Goal: Task Accomplishment & Management: Manage account settings

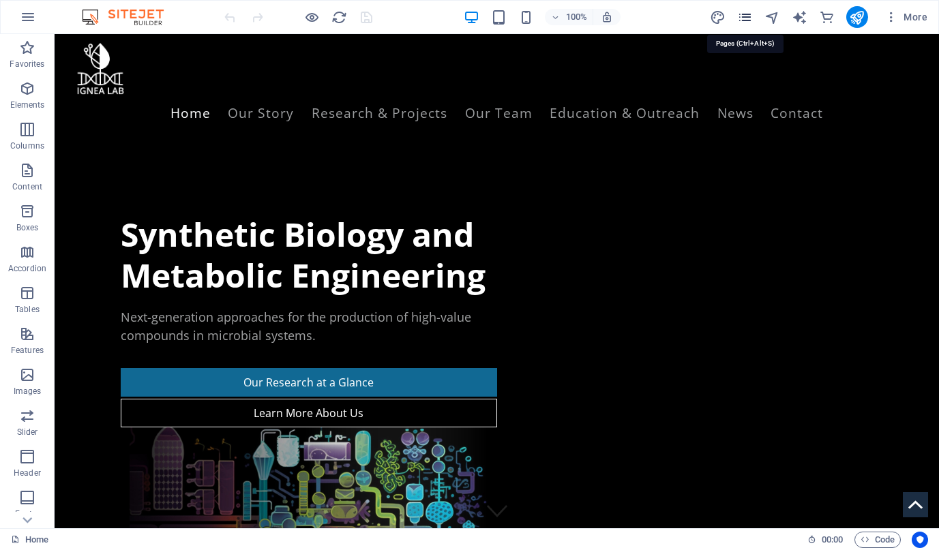
click at [695, 21] on icon "pages" at bounding box center [745, 18] width 16 height 16
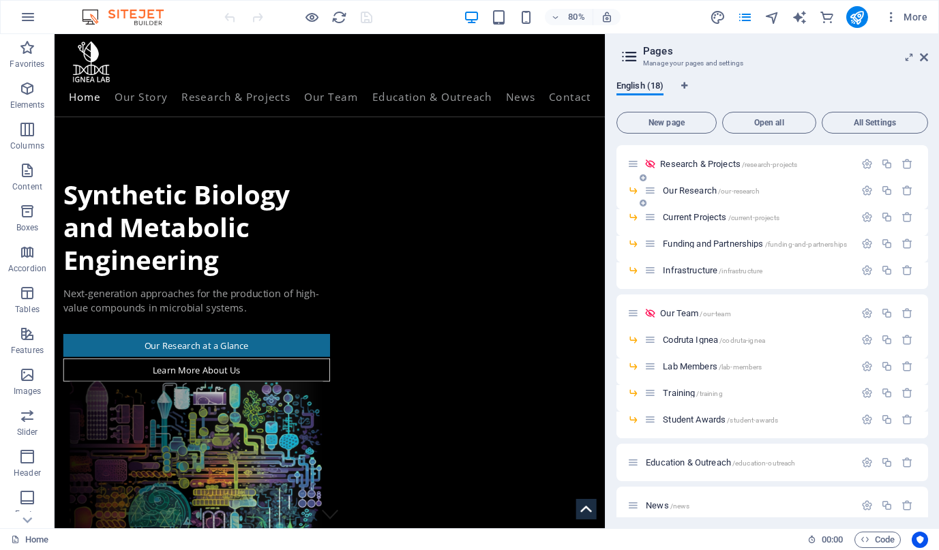
scroll to position [87, 0]
click at [659, 501] on span "News /news" at bounding box center [668, 504] width 44 height 10
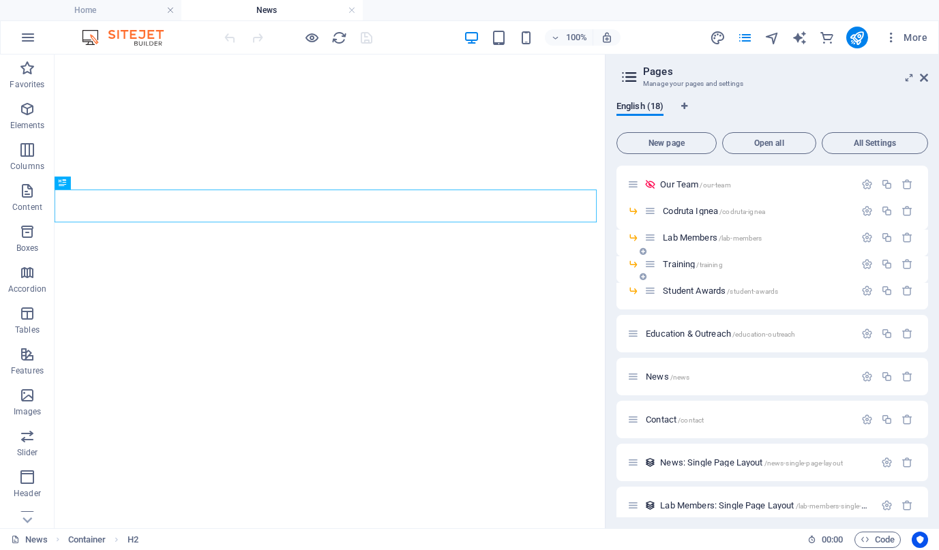
scroll to position [247, 0]
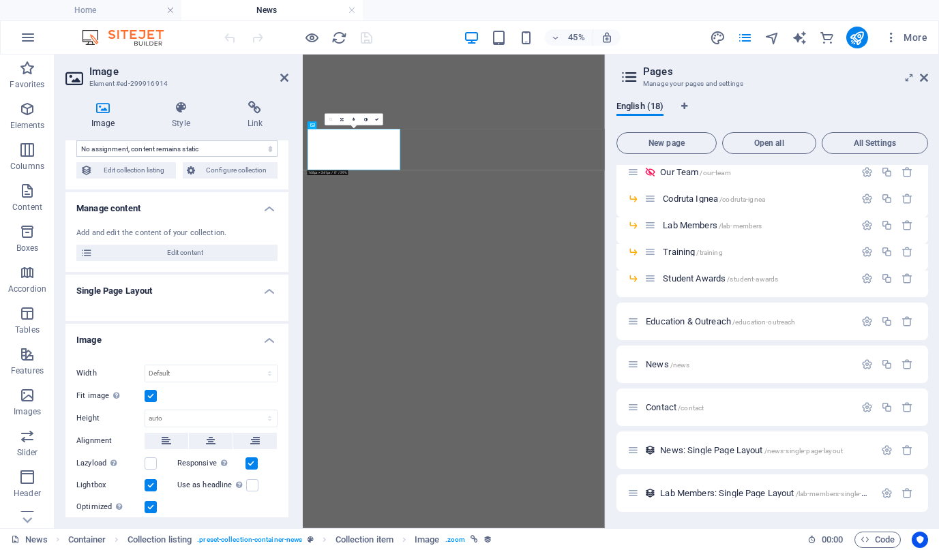
select select "picture"
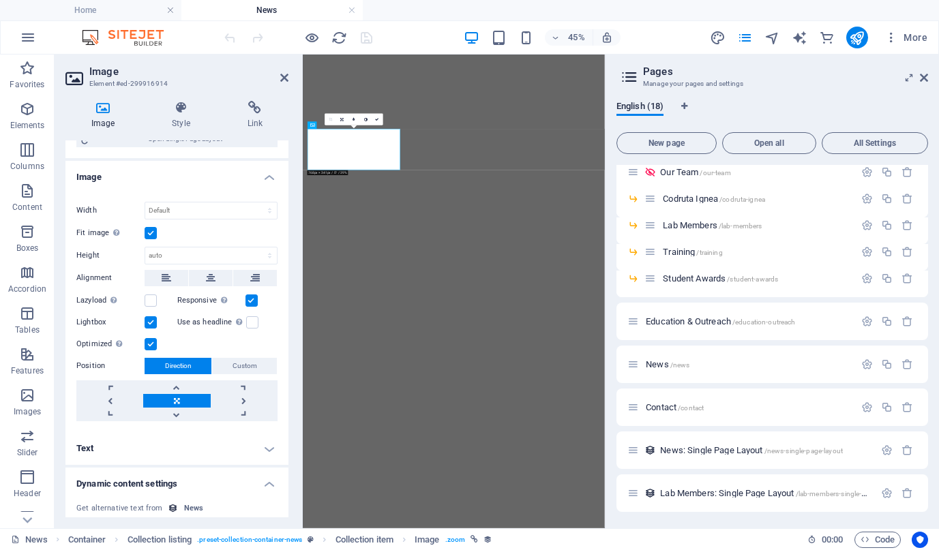
scroll to position [280, 0]
click at [175, 254] on select "Default auto px" at bounding box center [211, 257] width 132 height 16
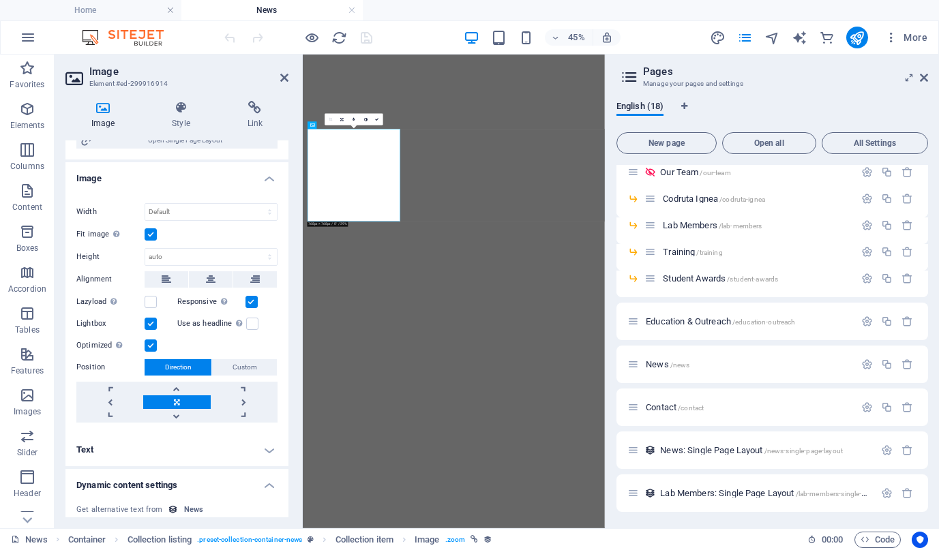
click at [145, 236] on label at bounding box center [151, 234] width 12 height 12
click at [0, 0] on input "Fit image Automatically fit image to a fixed width and height" at bounding box center [0, 0] width 0 height 0
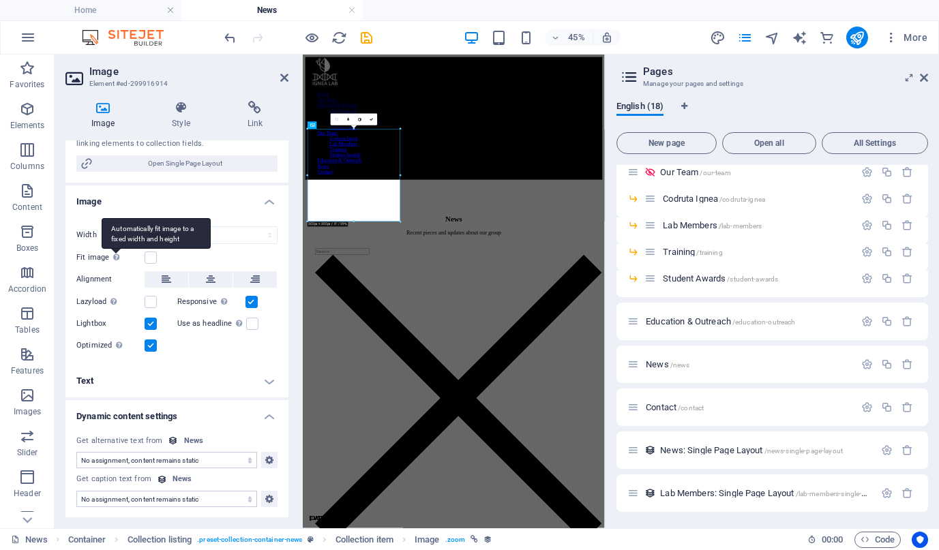
scroll to position [124, 0]
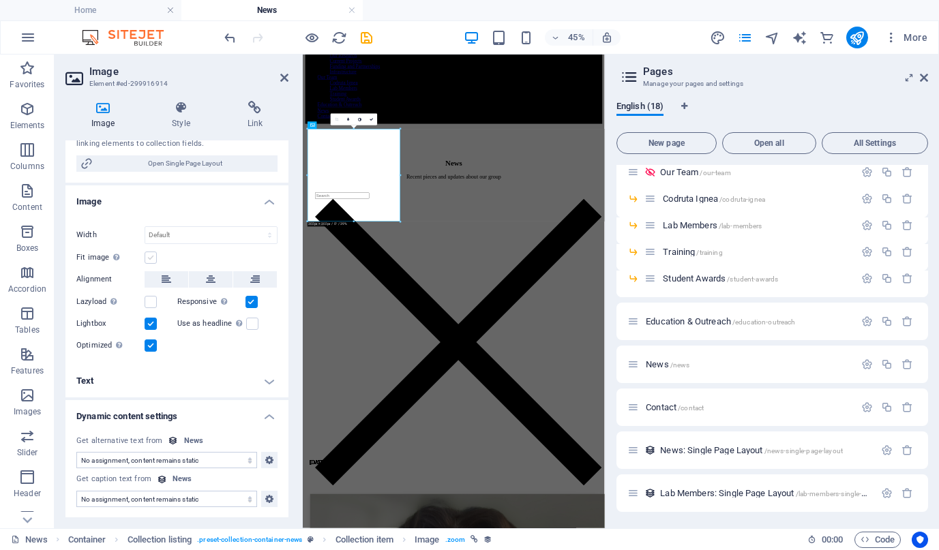
click at [153, 257] on label at bounding box center [151, 258] width 12 height 12
click at [0, 0] on input "Fit image Automatically fit image to a fixed width and height" at bounding box center [0, 0] width 0 height 0
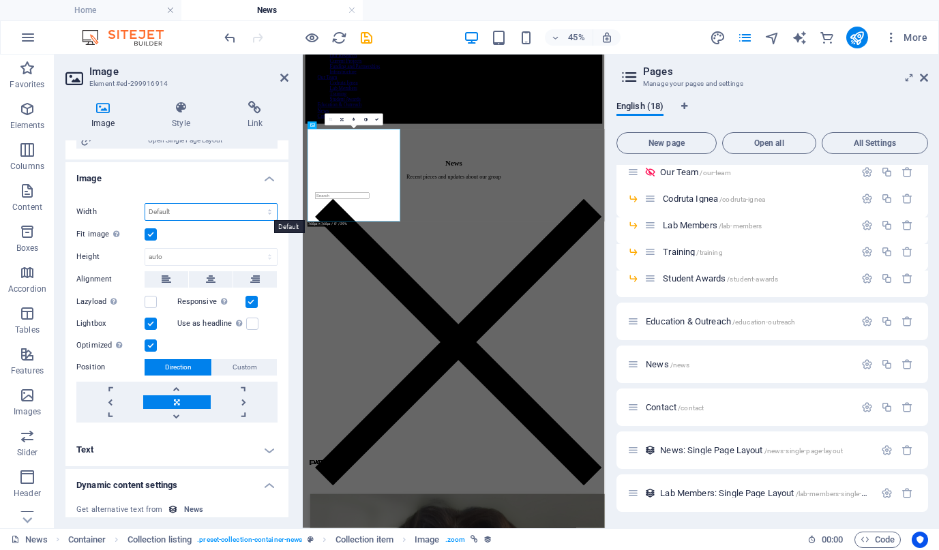
click at [170, 218] on select "Default auto px rem % em vh vw" at bounding box center [211, 212] width 132 height 16
select select "%"
click at [255, 204] on select "Default auto px rem % em vh vw" at bounding box center [211, 212] width 132 height 16
type input "100"
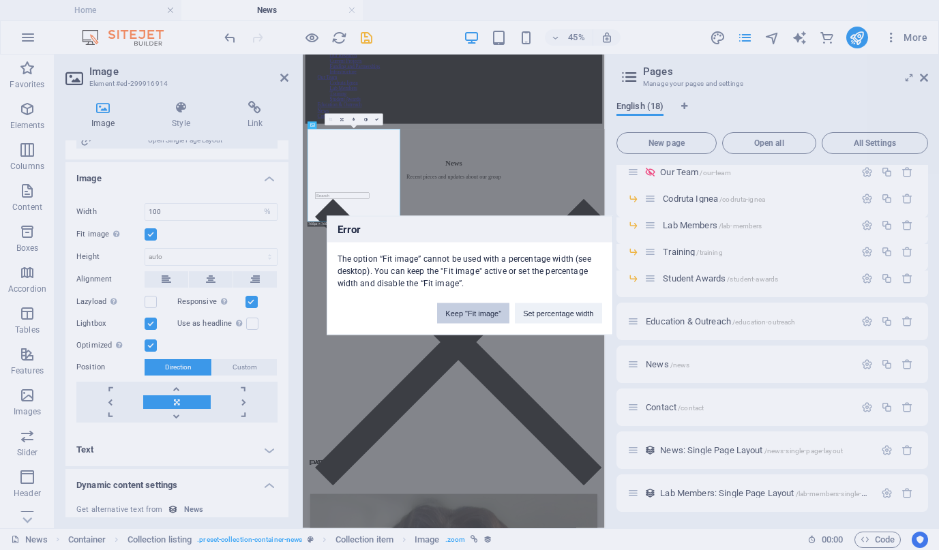
click at [458, 316] on button "Keep "Fit image"" at bounding box center [473, 313] width 72 height 20
select select "DISABLED_OPTION_VALUE"
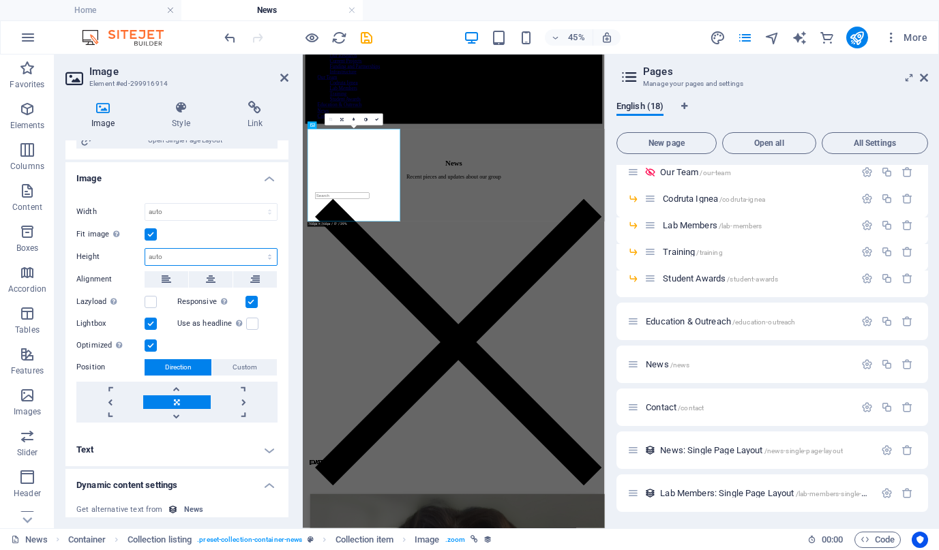
click at [167, 256] on select "Default auto px" at bounding box center [211, 257] width 132 height 16
select select "px"
click at [255, 249] on select "Default auto px" at bounding box center [211, 257] width 132 height 16
type input "302"
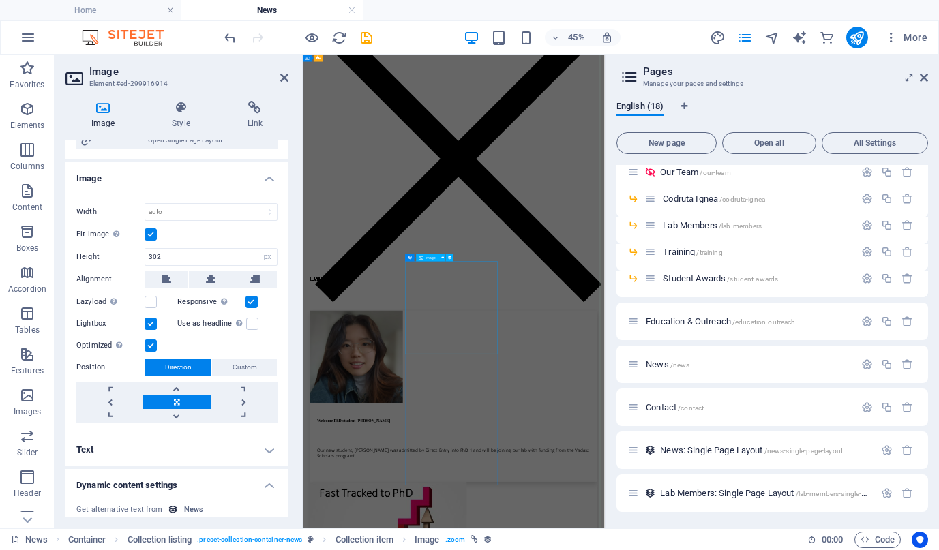
scroll to position [530, 0]
click at [172, 213] on select "Default auto px rem % em vh vw" at bounding box center [211, 212] width 132 height 16
select select "rem"
click at [255, 204] on select "Default auto px rem % em vh vw" at bounding box center [211, 212] width 132 height 16
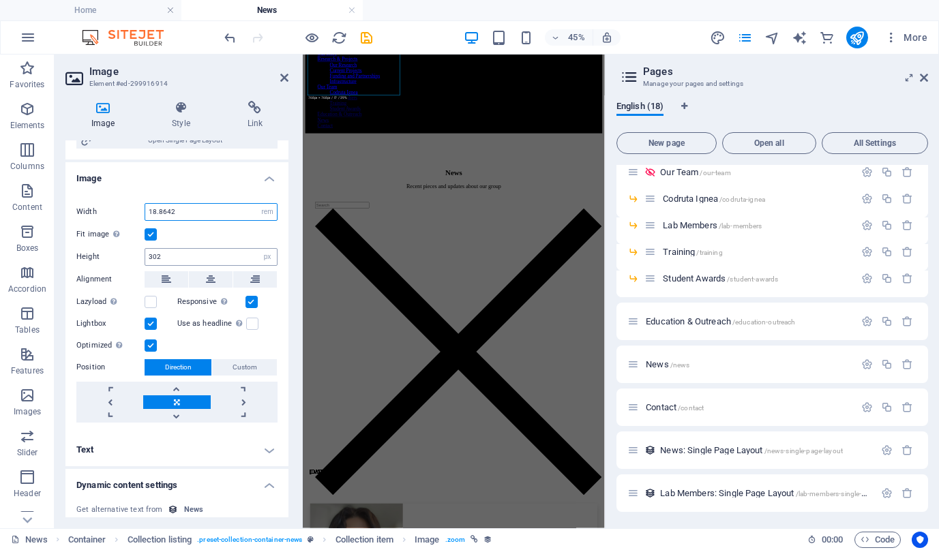
scroll to position [0, 0]
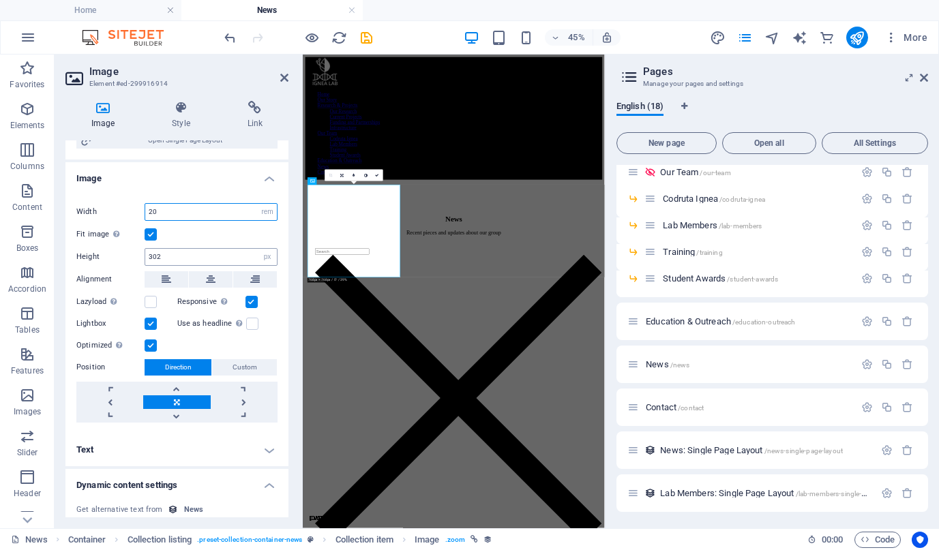
type input "20"
click at [179, 261] on input "302" at bounding box center [211, 257] width 132 height 16
click at [267, 257] on select "Default auto px" at bounding box center [267, 257] width 19 height 16
click at [210, 261] on input "302" at bounding box center [211, 257] width 132 height 16
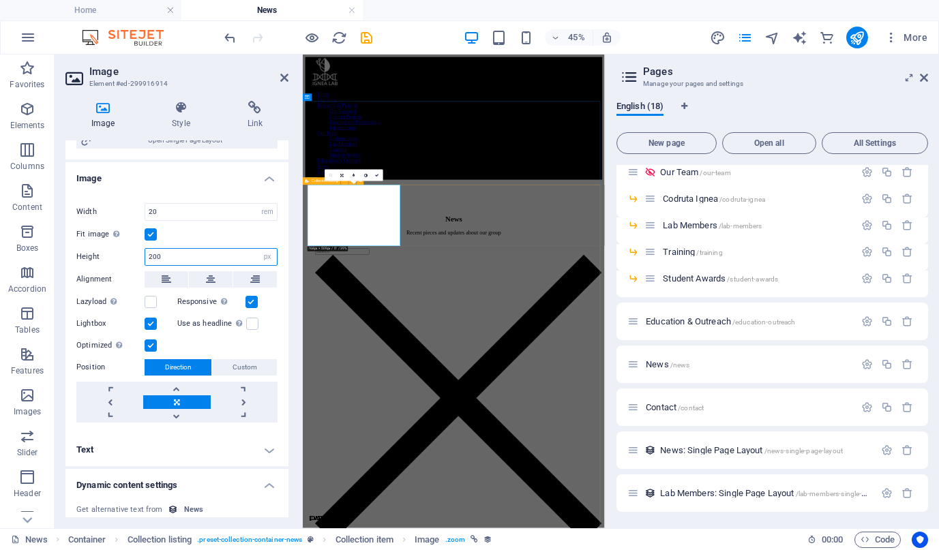
type input "200"
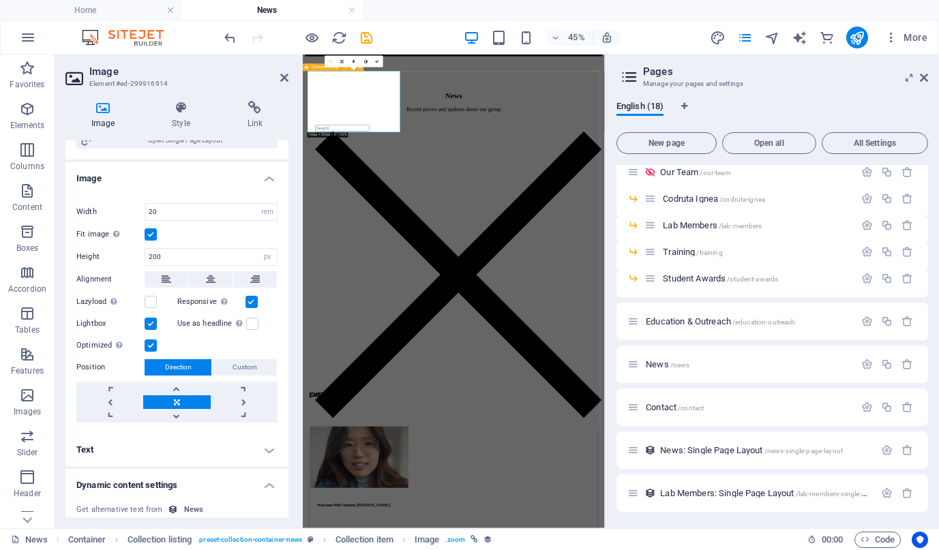
scroll to position [278, 0]
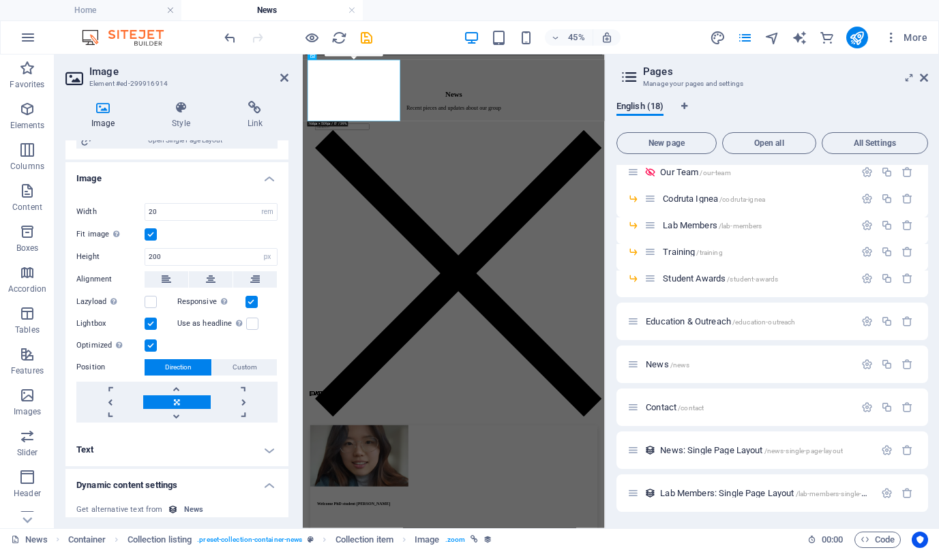
click at [152, 238] on label at bounding box center [151, 234] width 12 height 12
click at [0, 0] on input "Fit image Automatically fit image to a fixed width and height" at bounding box center [0, 0] width 0 height 0
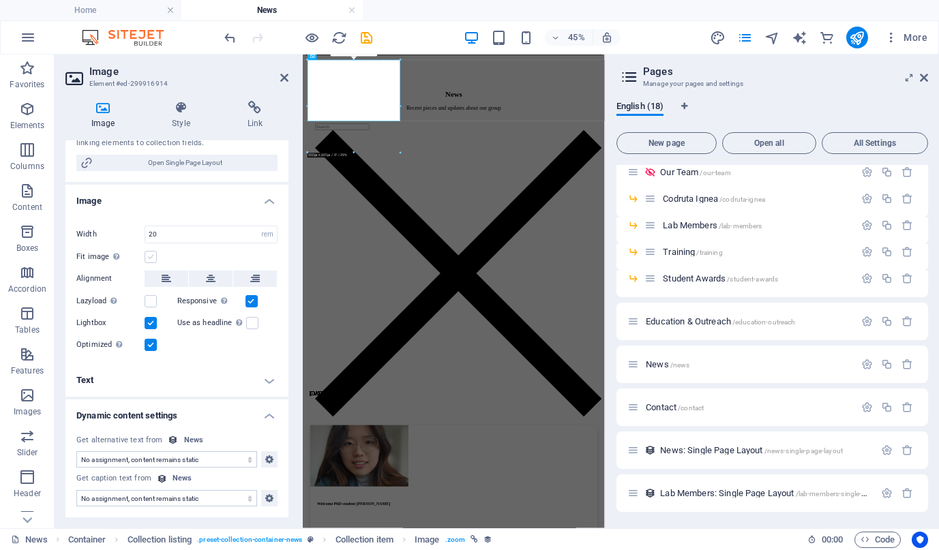
scroll to position [257, 0]
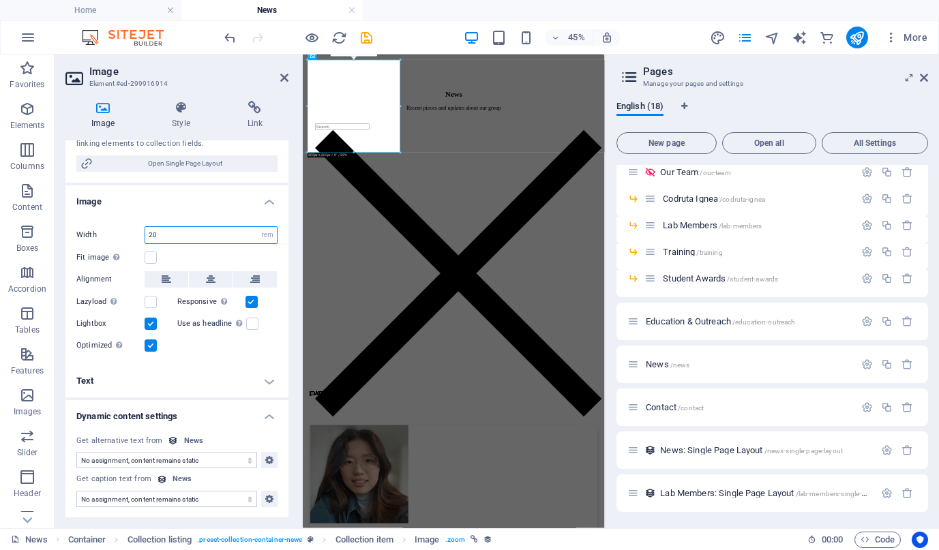
click at [230, 233] on input "20" at bounding box center [211, 235] width 132 height 16
click at [261, 233] on select "Default auto px rem % em vh vw" at bounding box center [267, 235] width 19 height 16
select select "default"
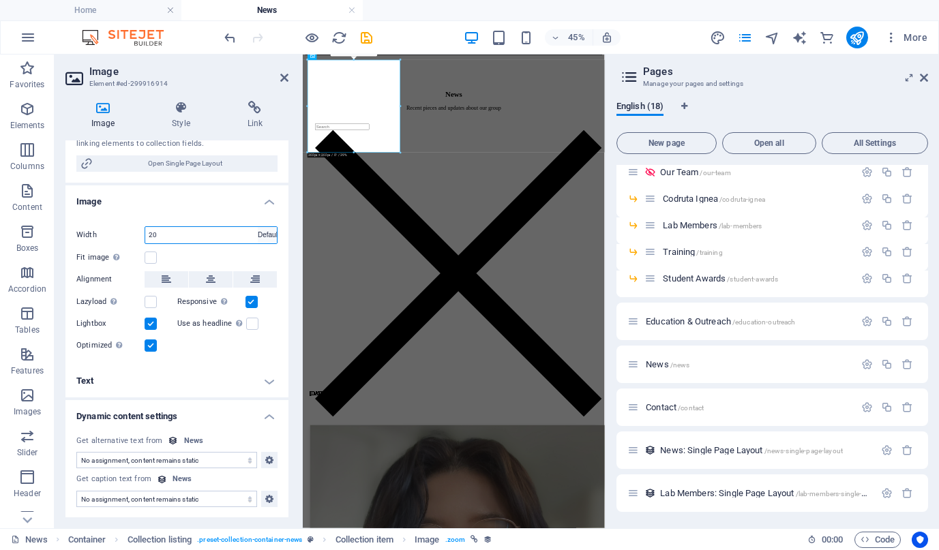
click at [258, 227] on select "Default auto px rem % em vh vw" at bounding box center [267, 235] width 19 height 16
select select "DISABLED_OPTION_VALUE"
click at [148, 304] on label at bounding box center [151, 302] width 12 height 12
click at [0, 0] on input "Lazyload Loading images after the page loads improves page speed." at bounding box center [0, 0] width 0 height 0
click at [366, 38] on icon "save" at bounding box center [367, 38] width 16 height 16
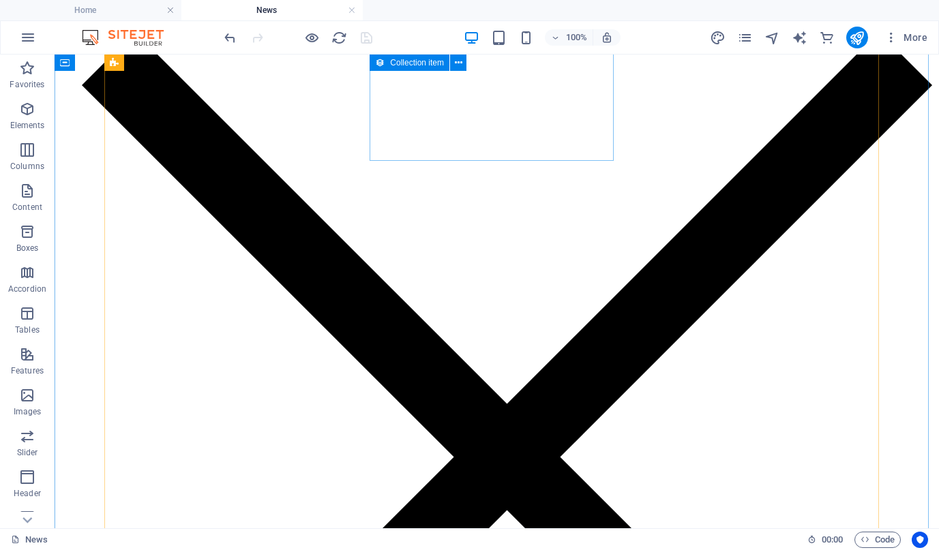
scroll to position [0, 0]
